Goal: Download file/media

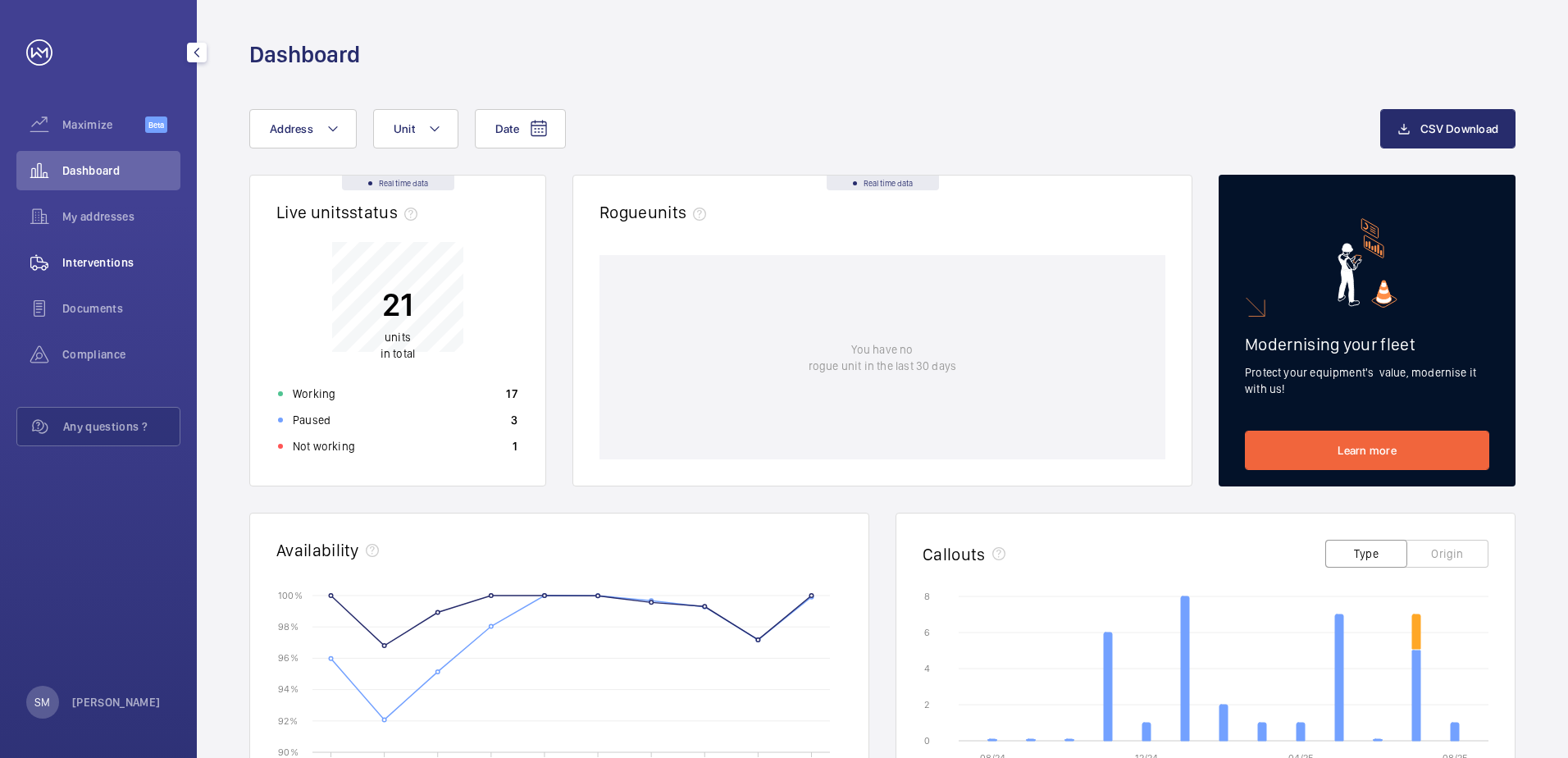
click at [113, 256] on span "Interventions" at bounding box center [121, 262] width 118 height 16
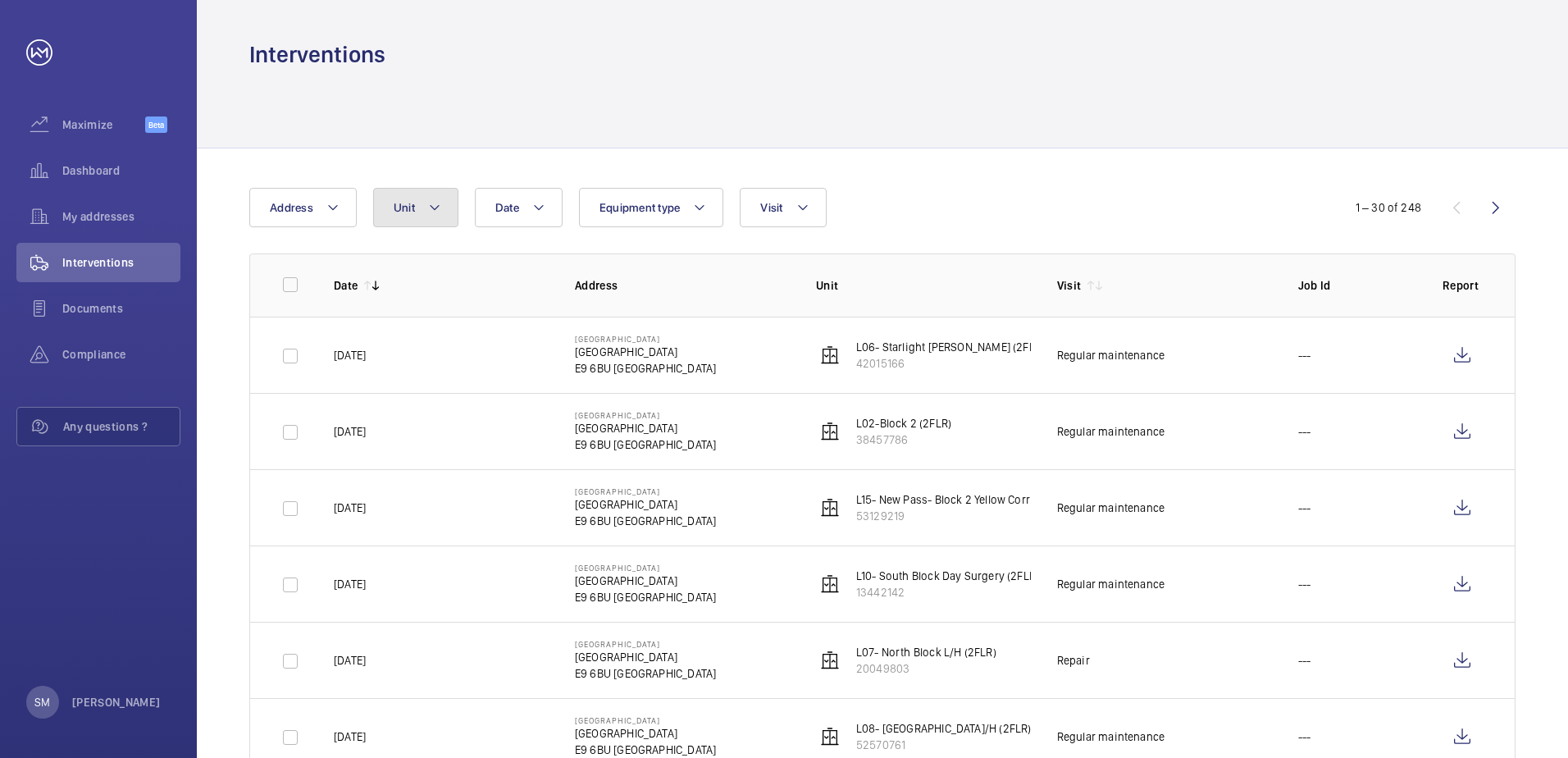
click at [405, 212] on span "Unit" at bounding box center [404, 207] width 22 height 13
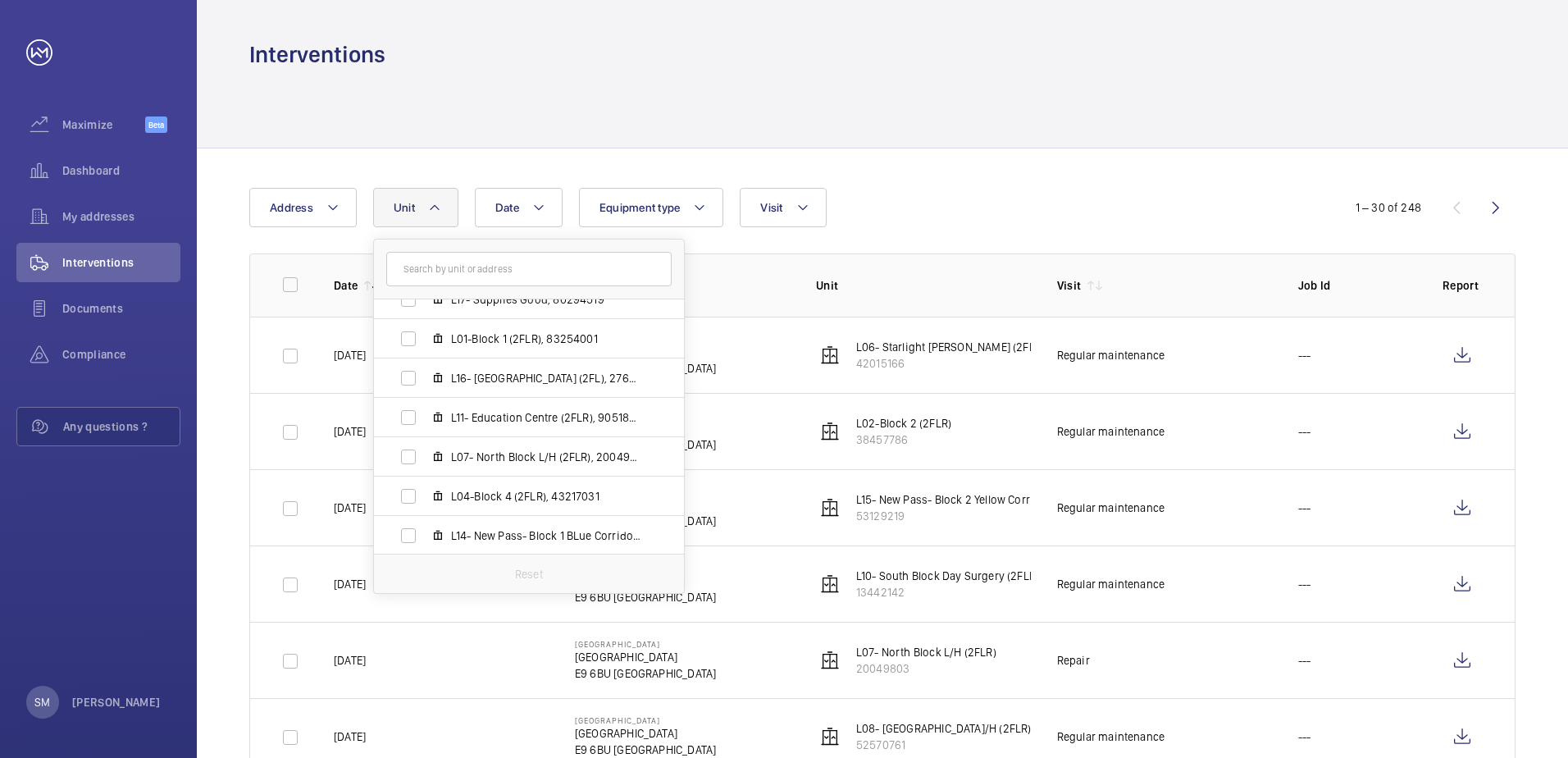
scroll to position [246, 0]
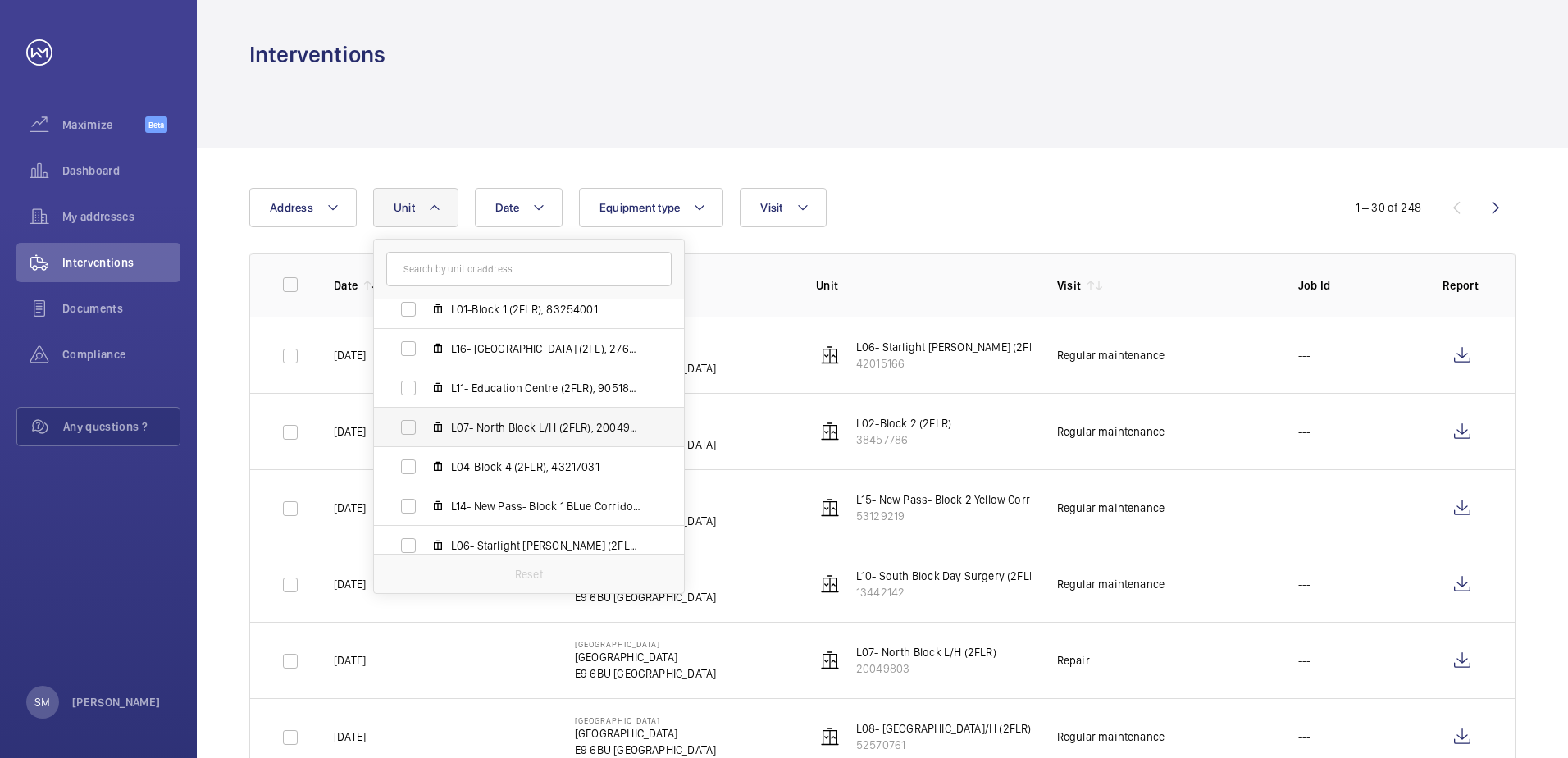
click at [411, 429] on label "L07- North Block L/H (2FLR), 20049803" at bounding box center [515, 426] width 283 height 39
click at [411, 429] on input "L07- North Block L/H (2FLR), 20049803" at bounding box center [408, 427] width 33 height 33
checkbox input "true"
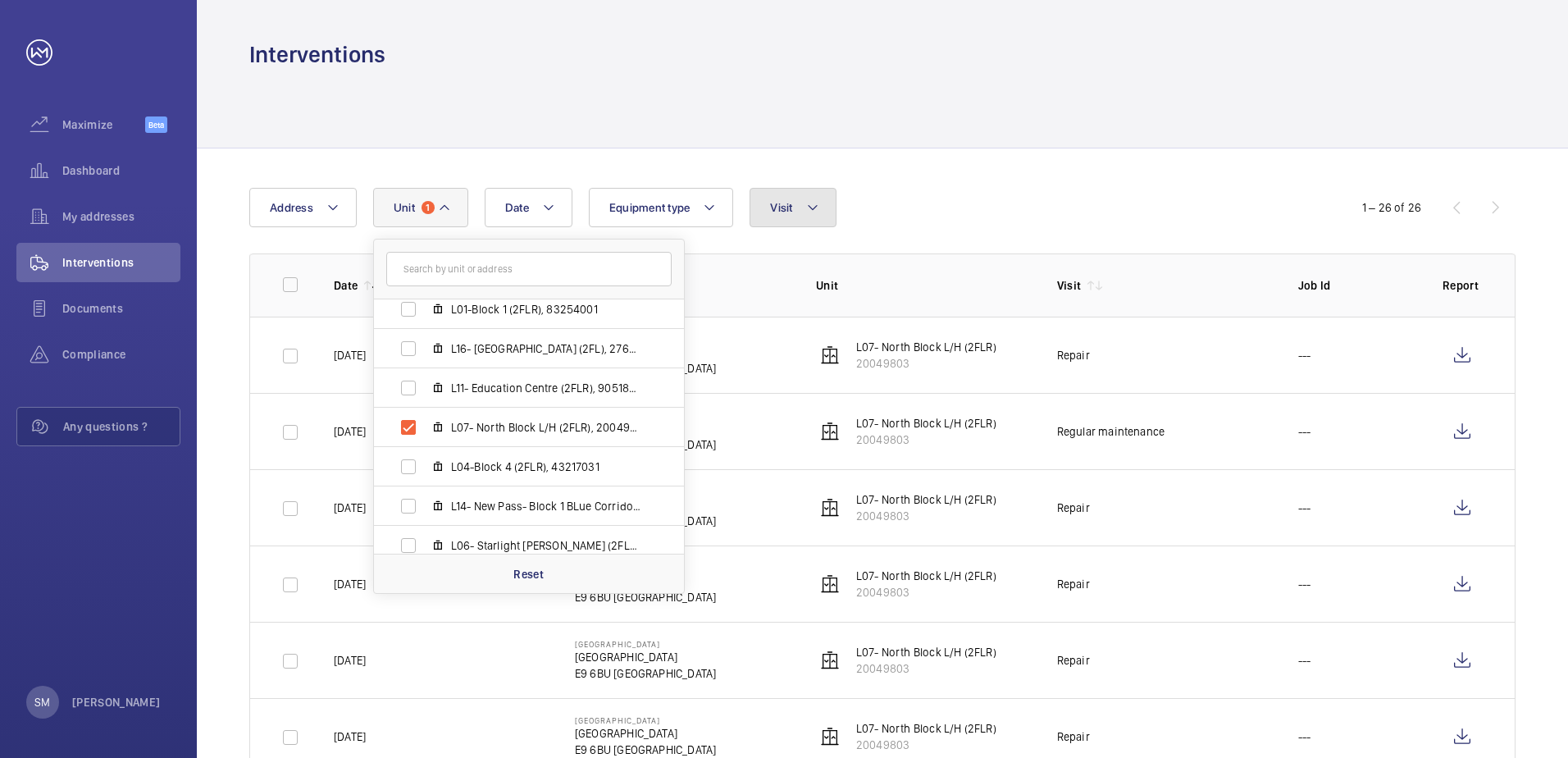
click at [801, 212] on button "Visit" at bounding box center [792, 207] width 86 height 39
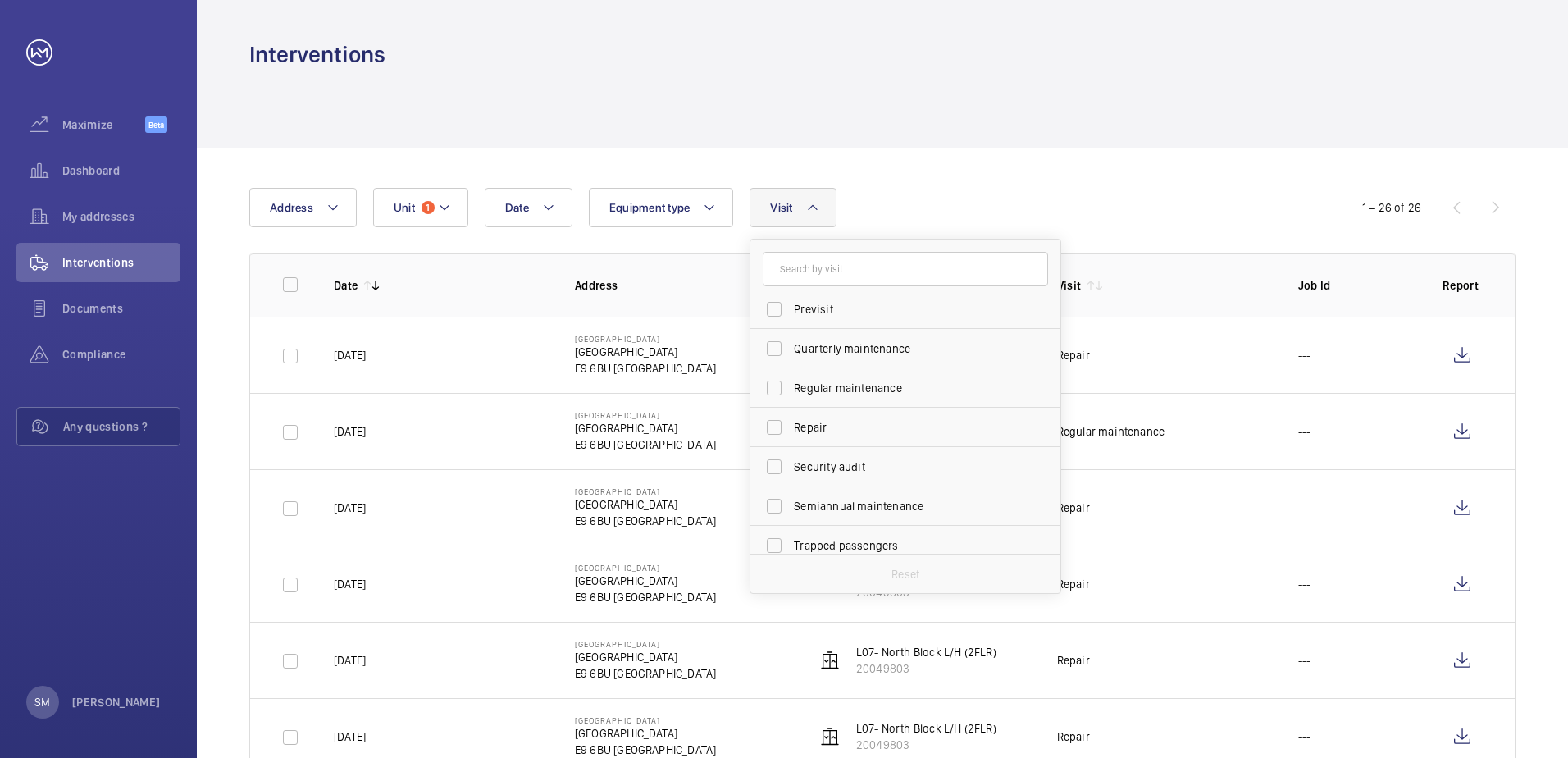
scroll to position [257, 0]
click at [1002, 191] on div "Date Address Unit 1 Equipment type Visit Annual maintenance Breakdown Client me…" at bounding box center [784, 207] width 1069 height 39
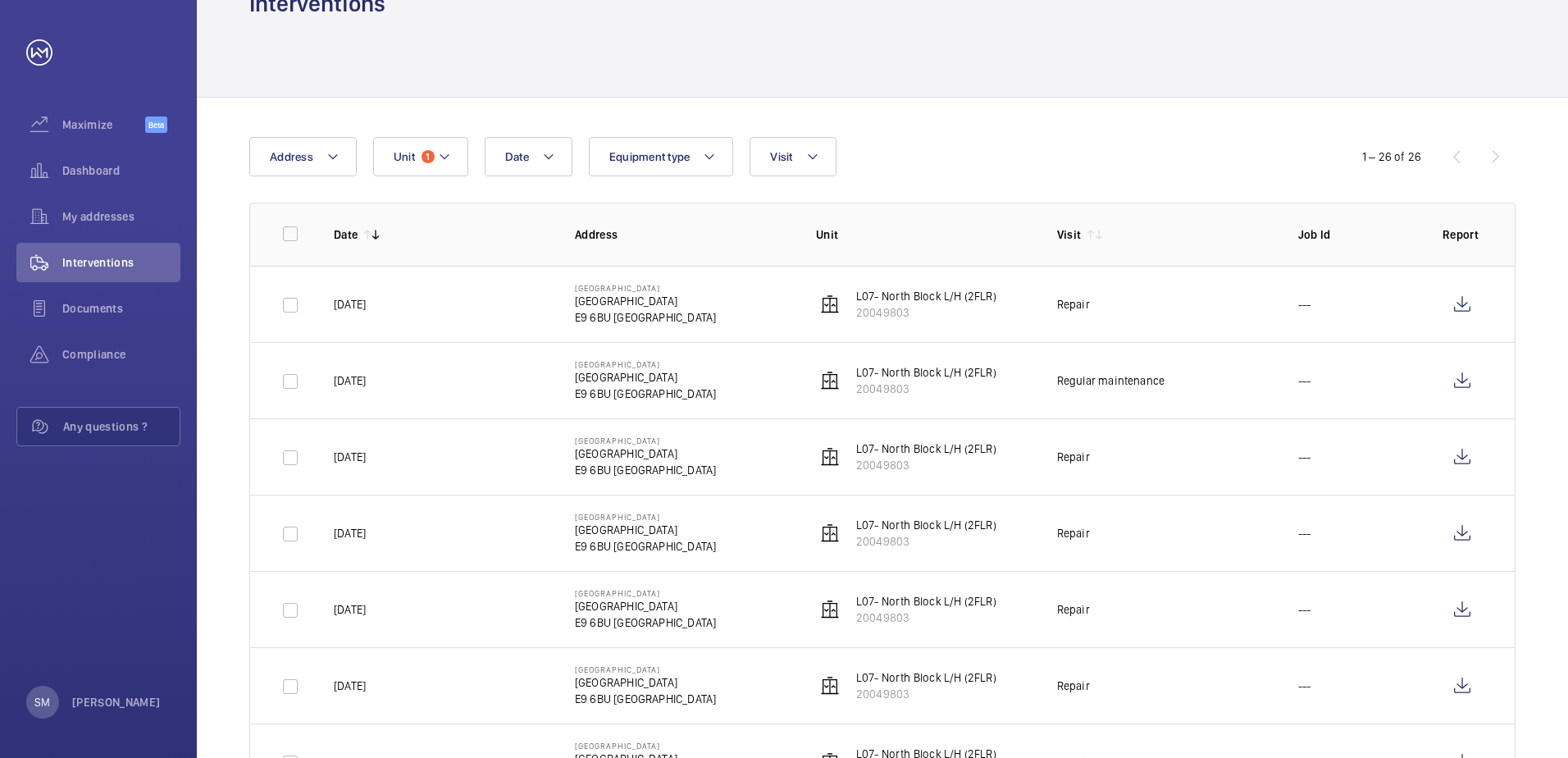
scroll to position [0, 0]
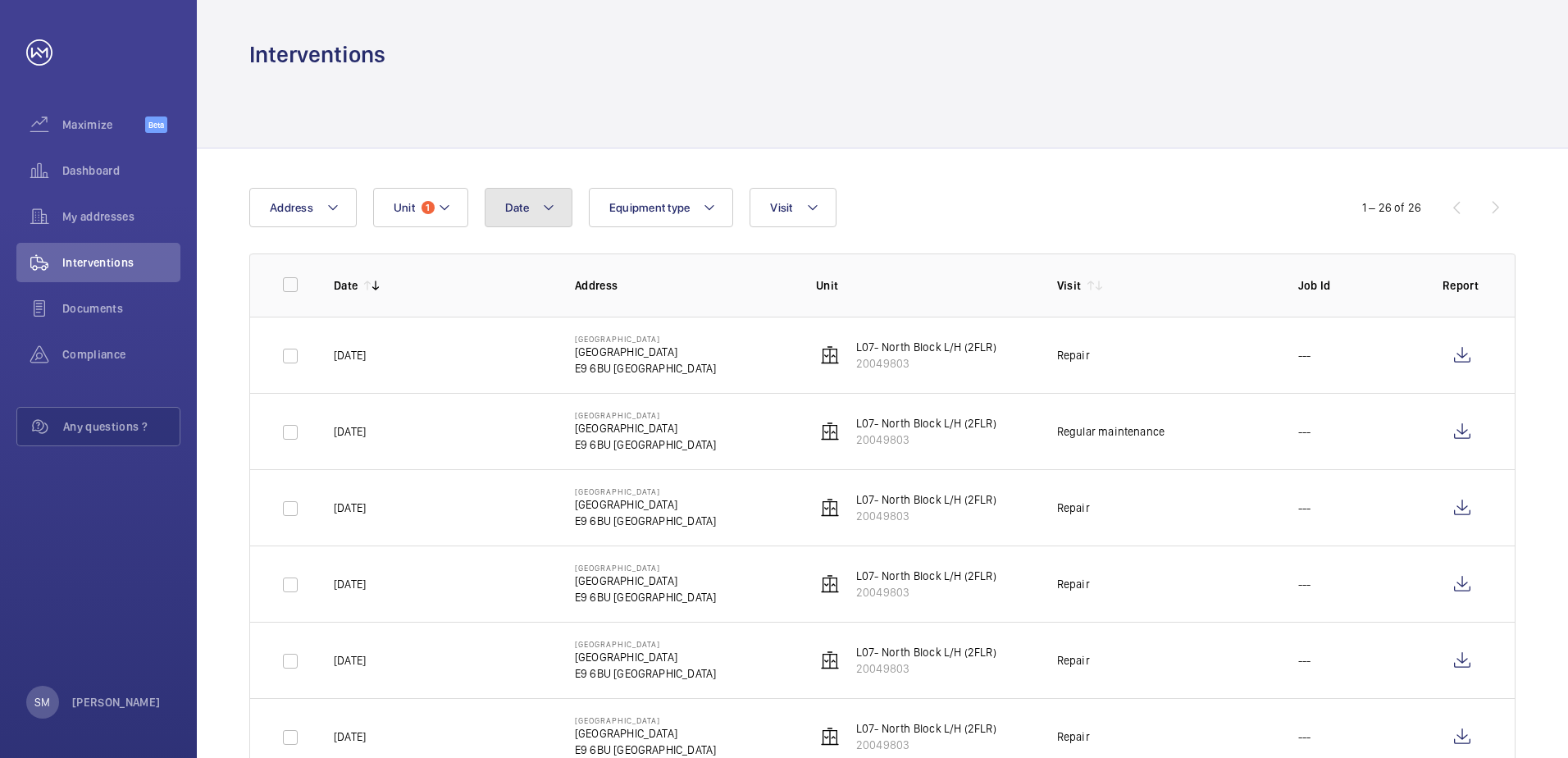
click at [528, 210] on span "Date" at bounding box center [516, 207] width 23 height 13
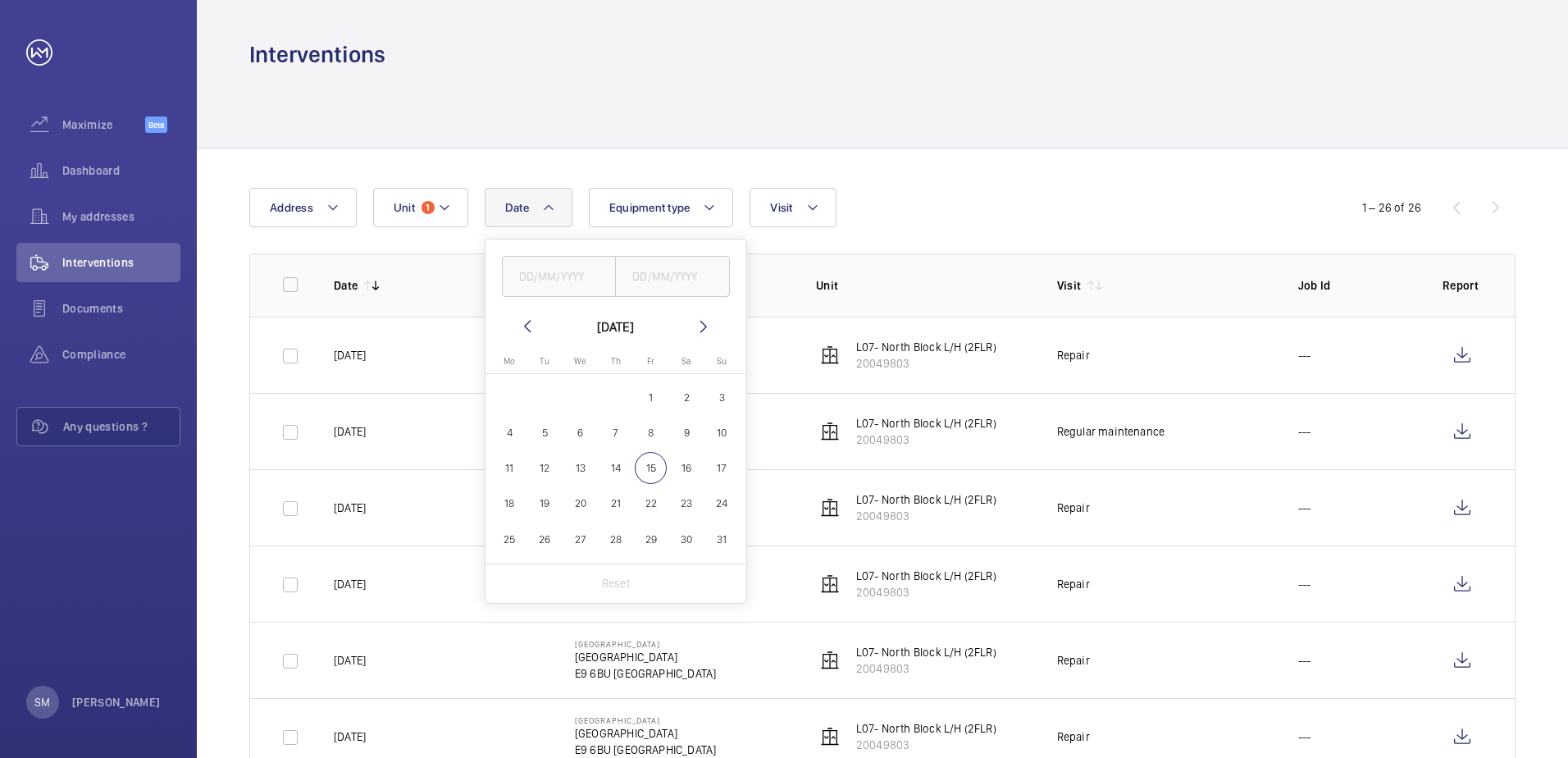
click at [521, 324] on mat-icon at bounding box center [527, 326] width 20 height 20
click at [545, 390] on span "1" at bounding box center [544, 397] width 32 height 32
type input "[DATE]"
click at [703, 328] on mat-icon at bounding box center [703, 326] width 20 height 20
click at [643, 462] on span "15" at bounding box center [651, 468] width 32 height 32
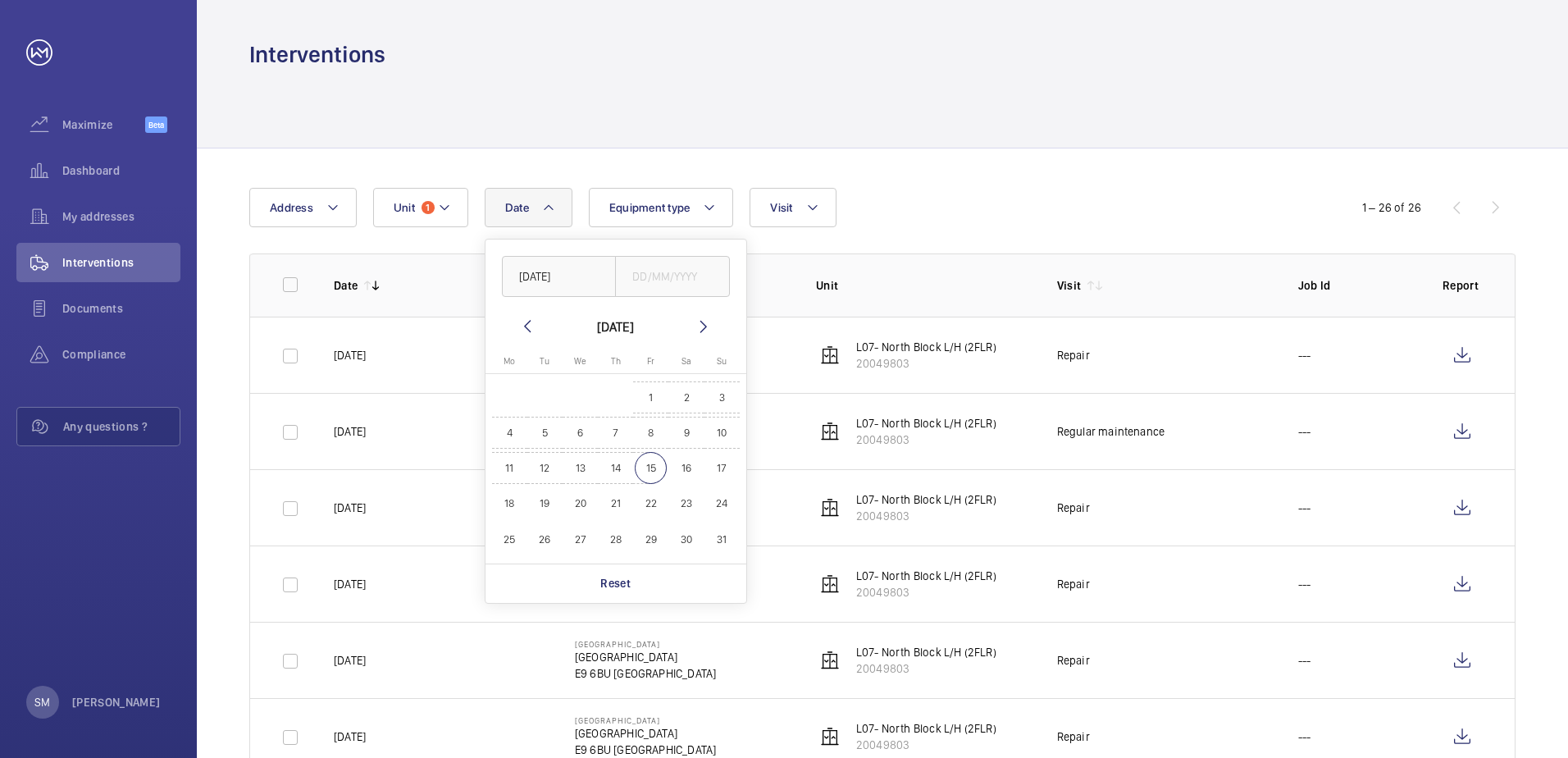
type input "[DATE]"
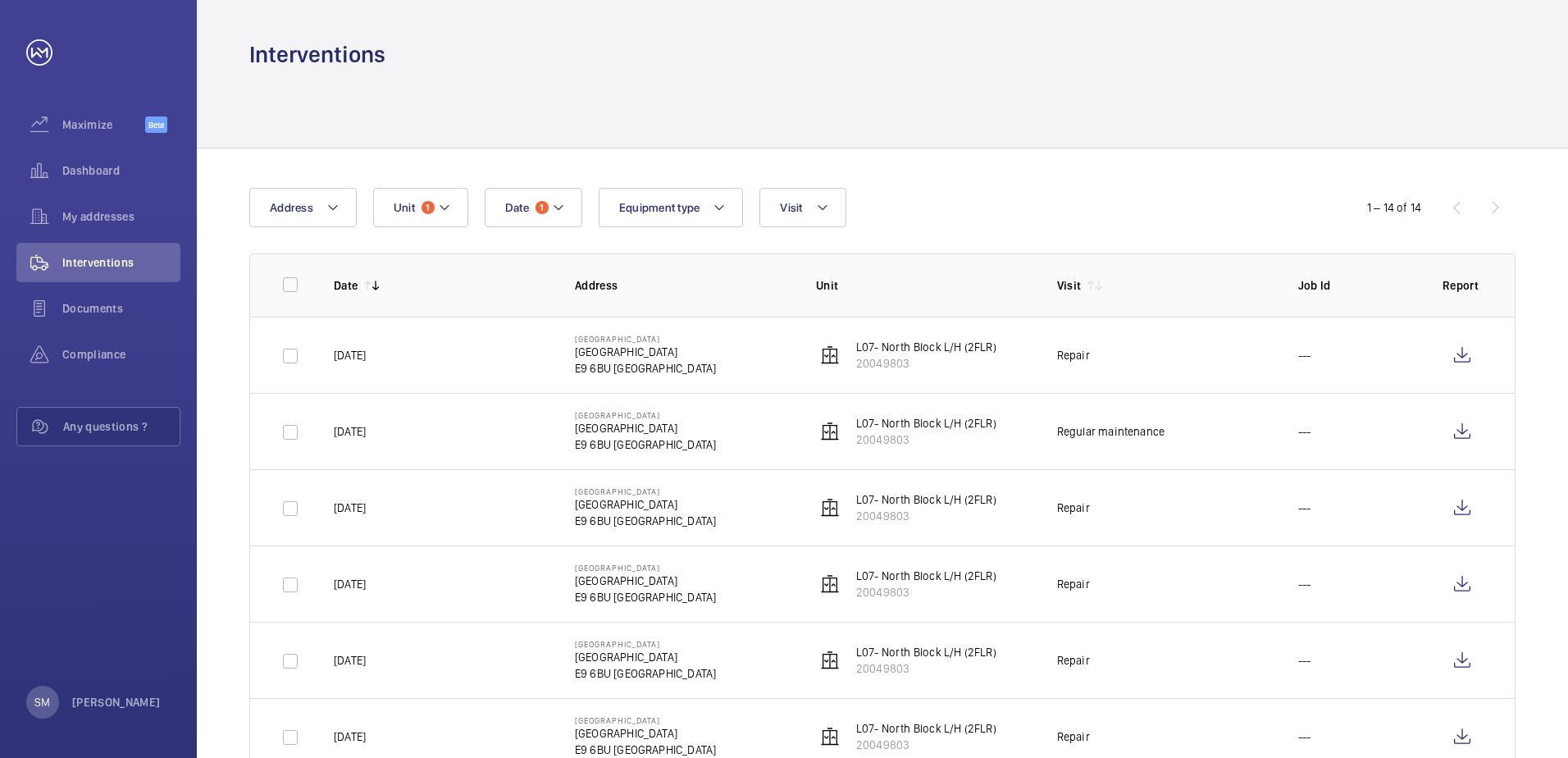
scroll to position [164, 0]
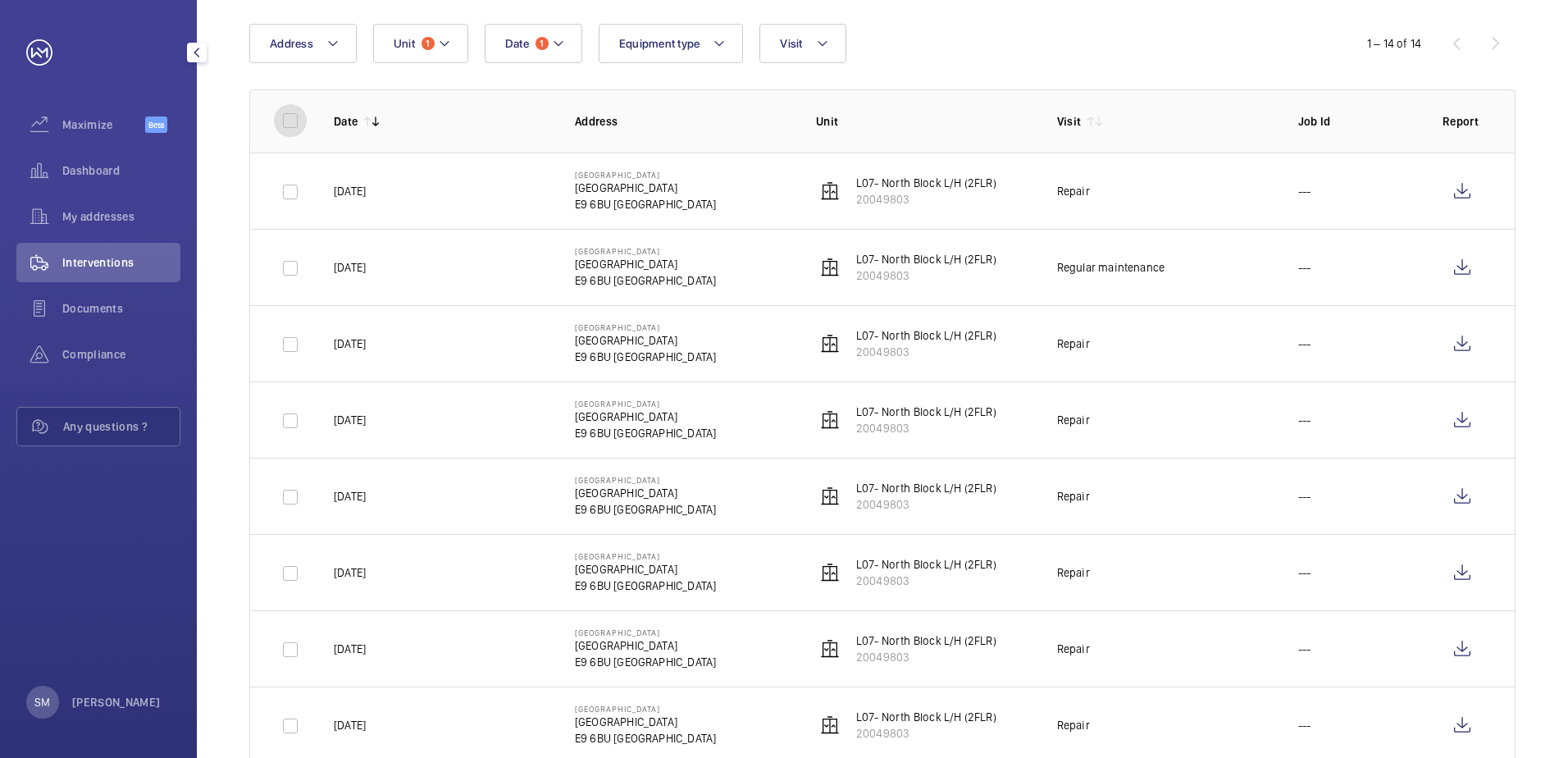
click at [296, 115] on input "checkbox" at bounding box center [290, 120] width 33 height 33
checkbox input "true"
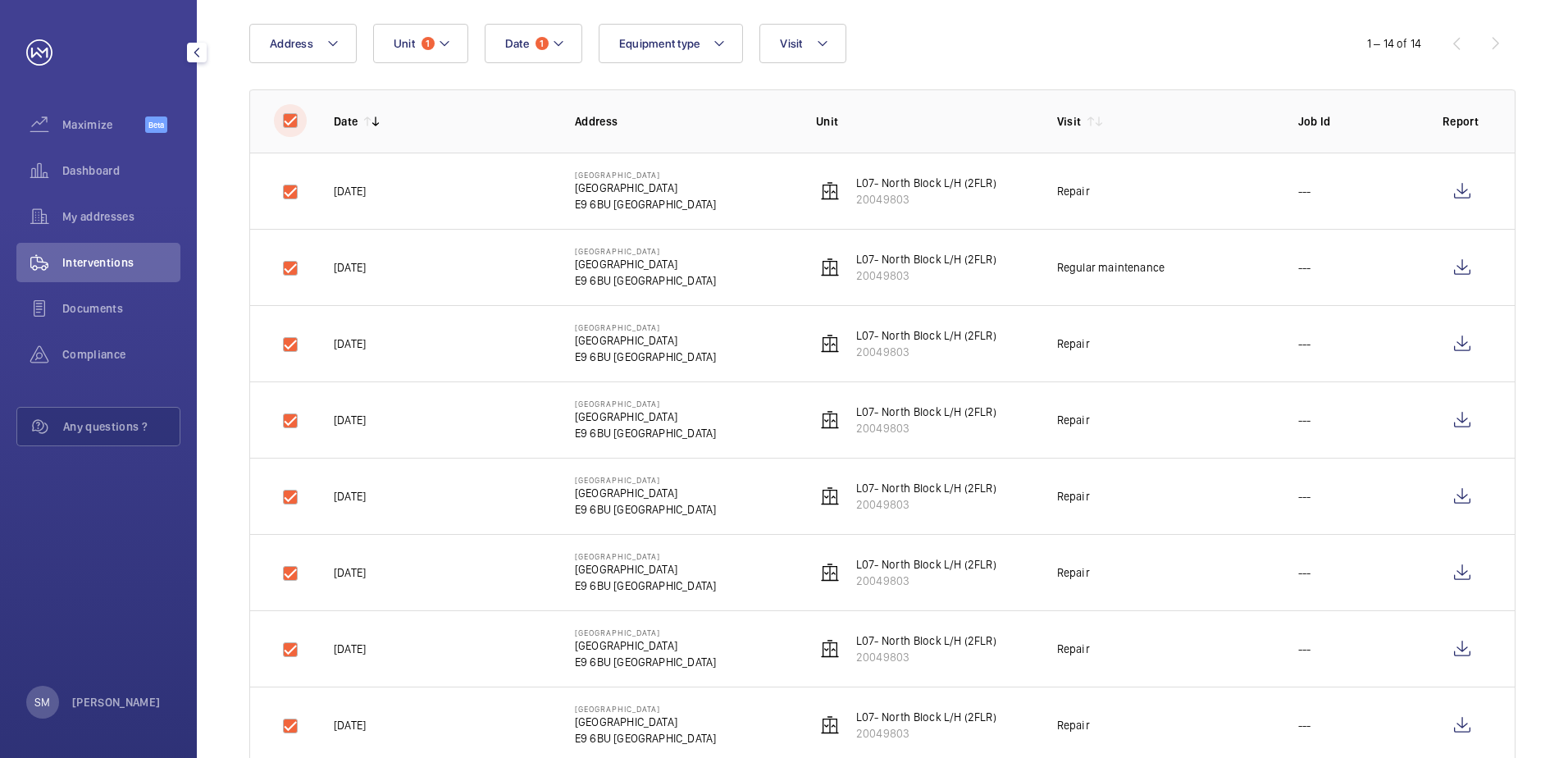
checkbox input "true"
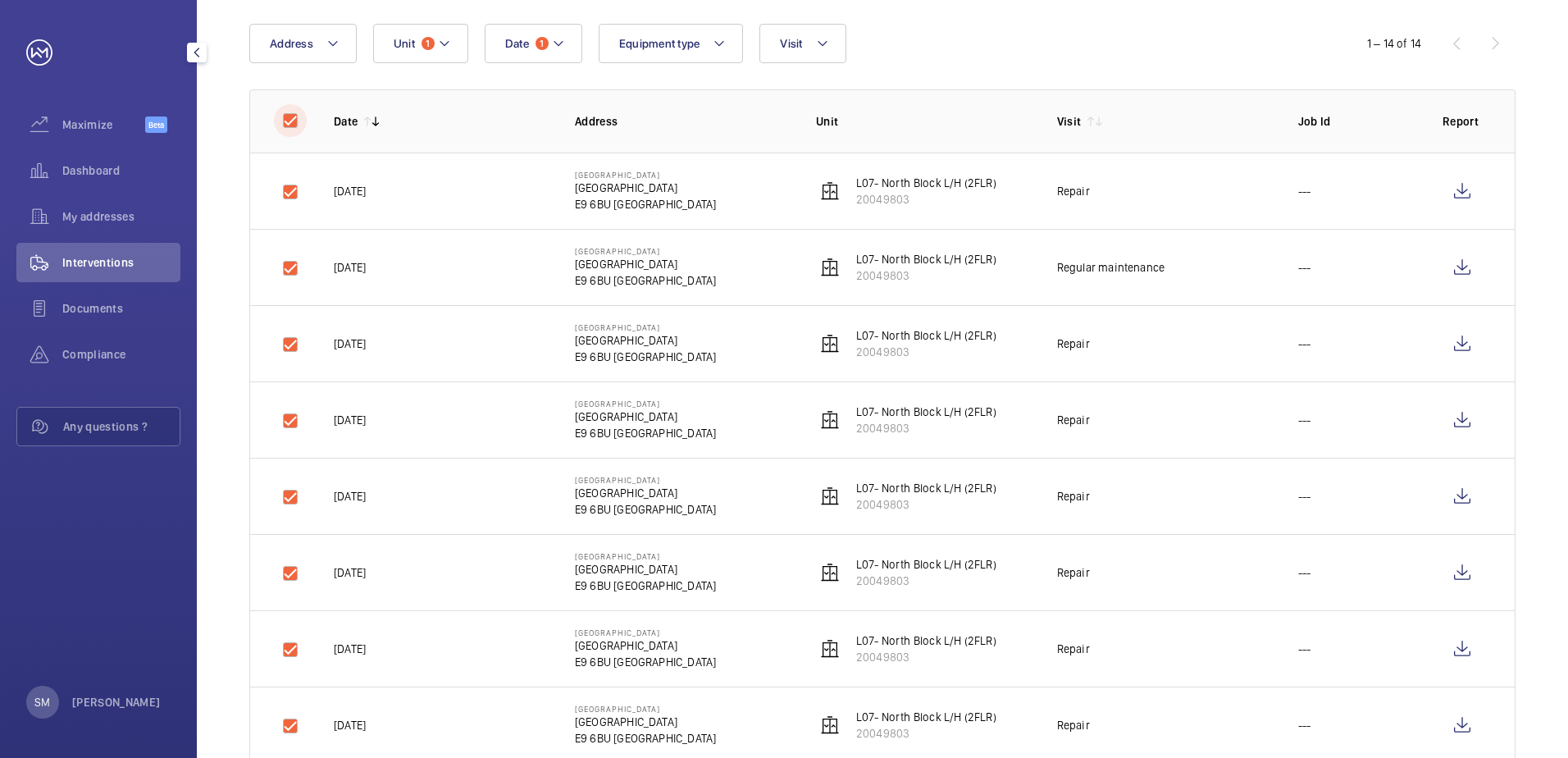
checkbox input "true"
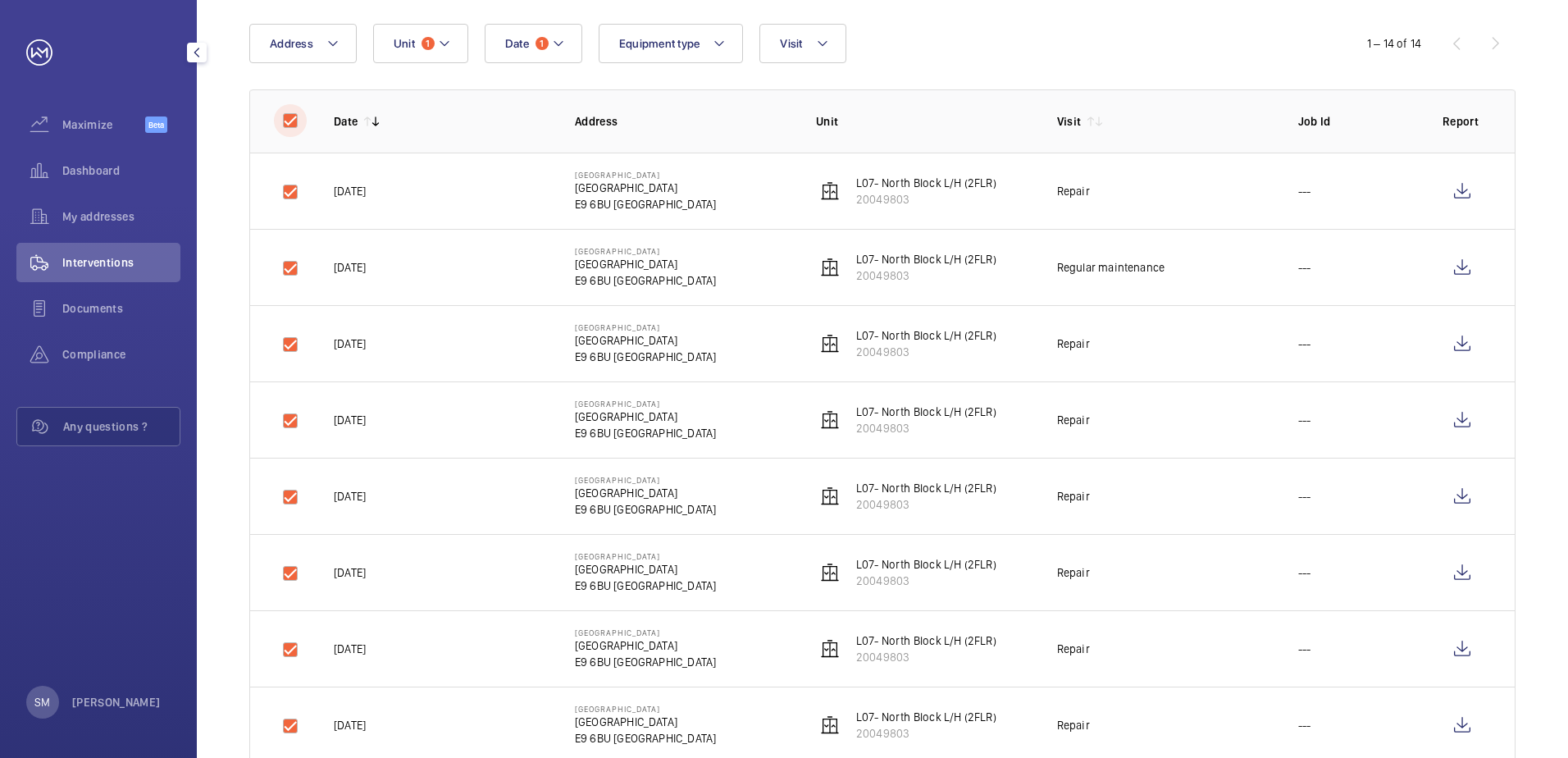
checkbox input "true"
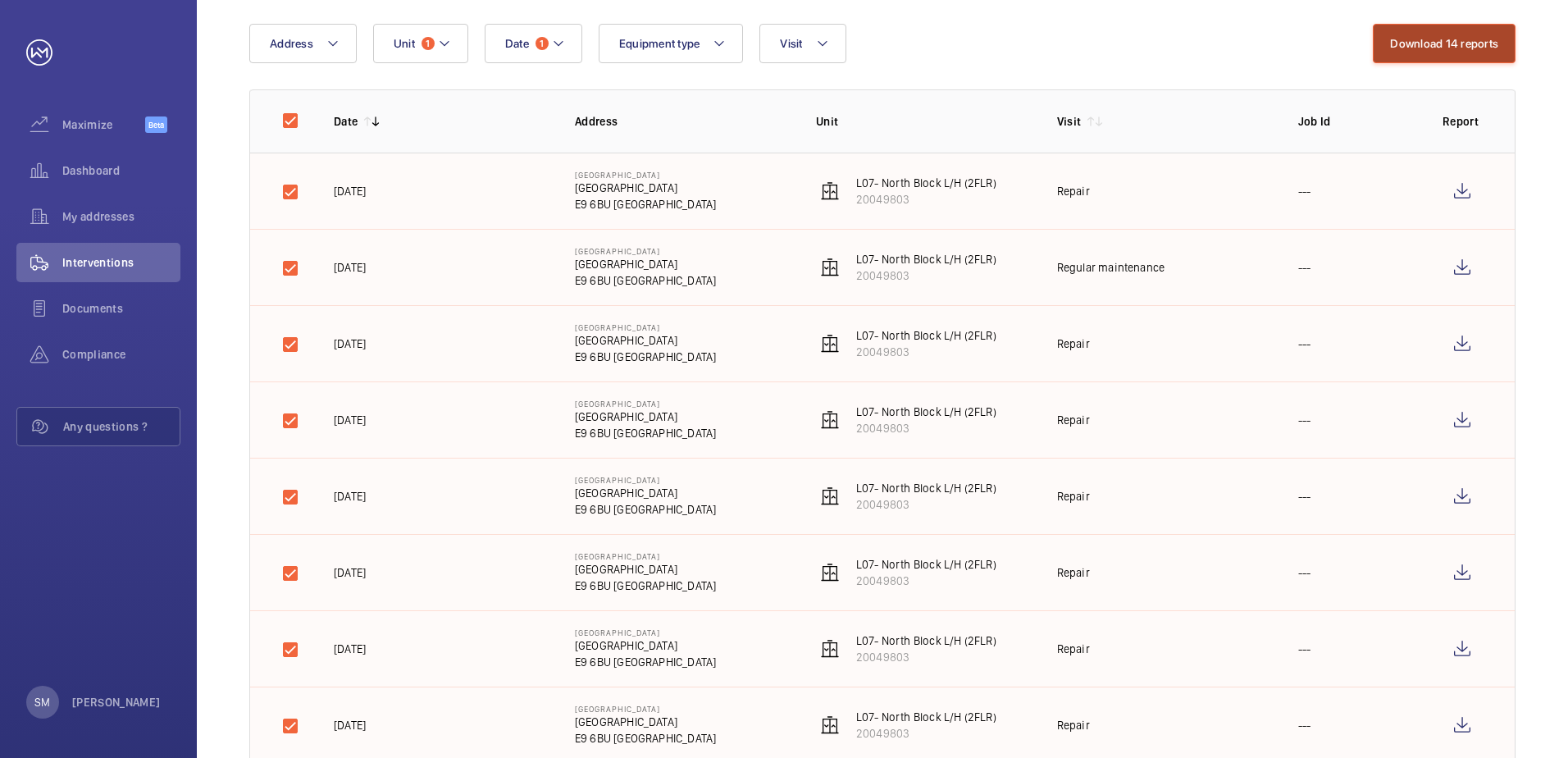
click at [1459, 45] on button "Download 14 reports" at bounding box center [1443, 42] width 143 height 39
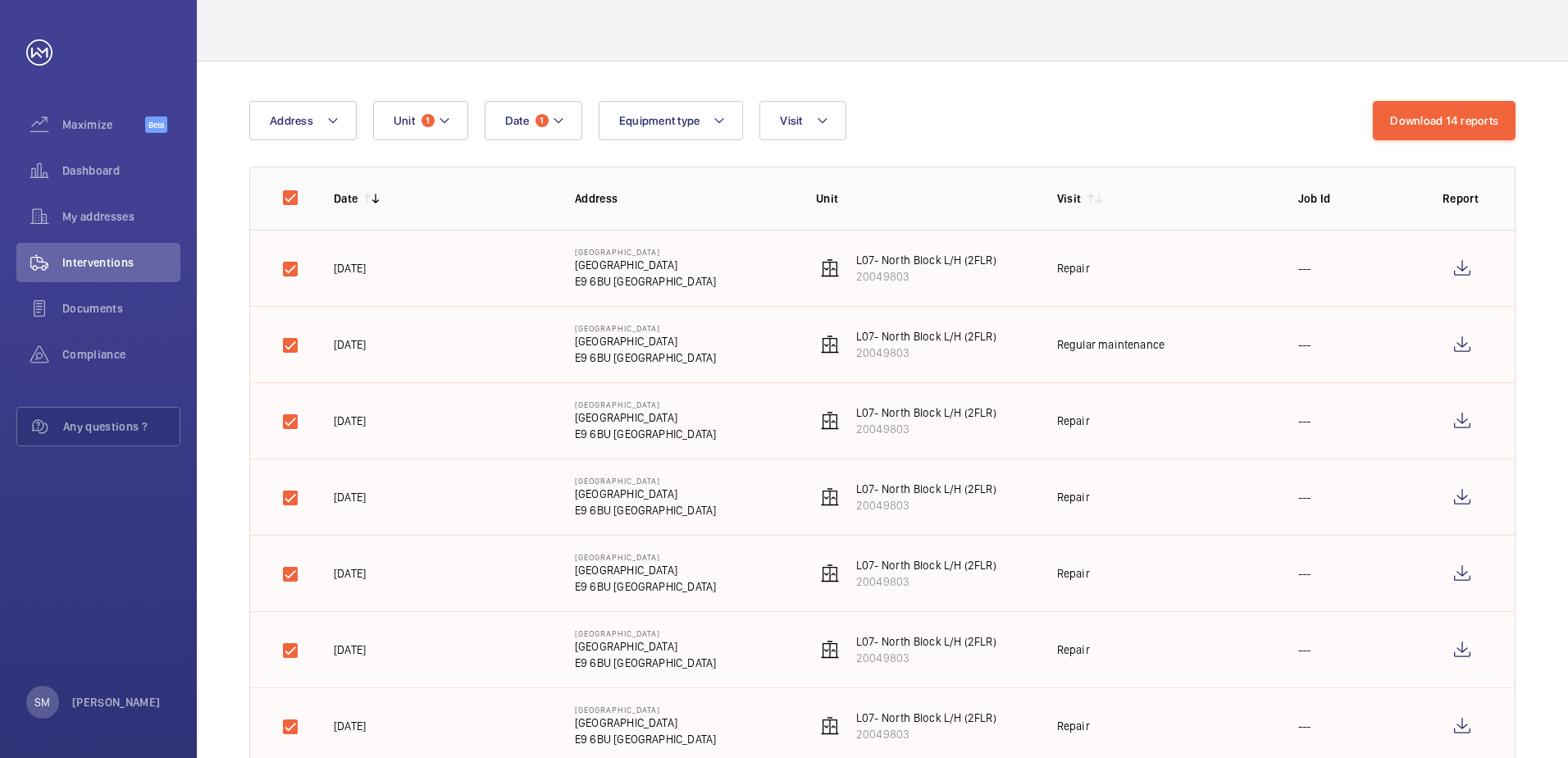
scroll to position [0, 0]
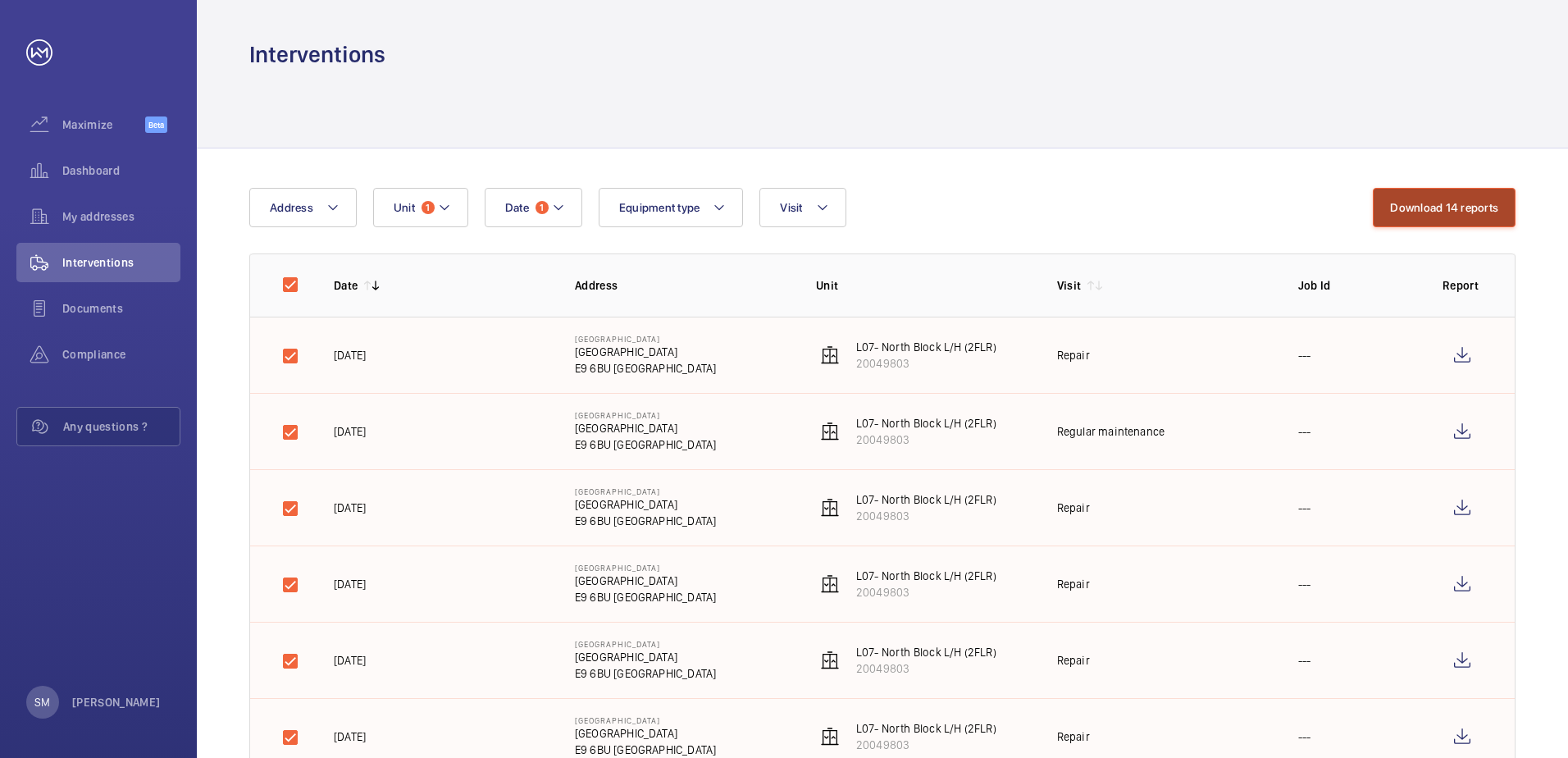
drag, startPoint x: 1456, startPoint y: 210, endPoint x: 1452, endPoint y: 217, distance: 8.1
click at [1456, 210] on button "Download 14 reports" at bounding box center [1443, 207] width 143 height 39
